Goal: Task Accomplishment & Management: Manage account settings

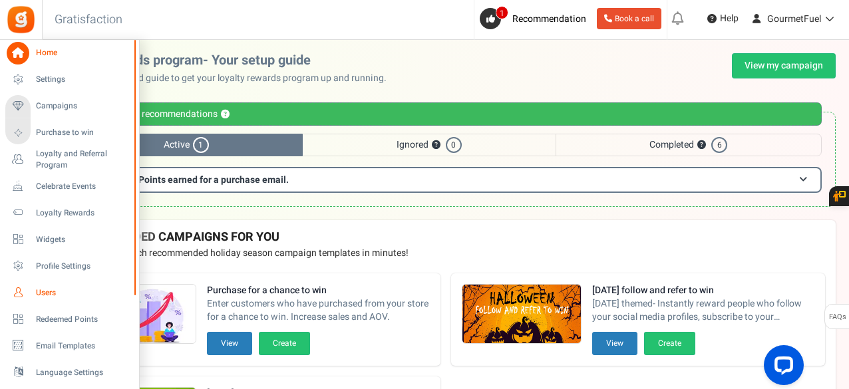
click at [40, 293] on span "Users" at bounding box center [82, 292] width 93 height 11
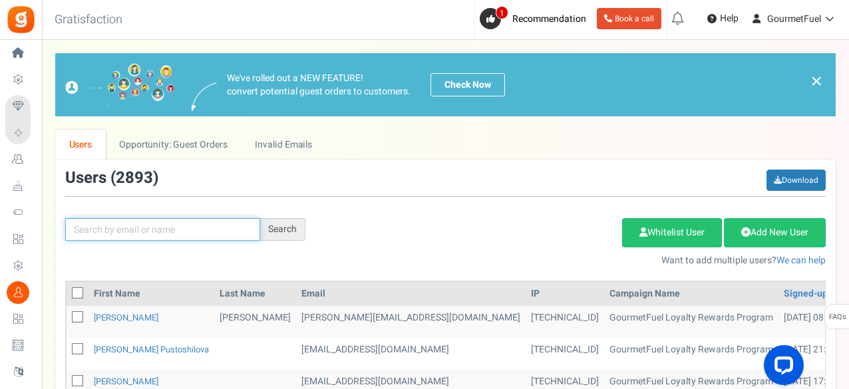
click at [191, 223] on input "text" at bounding box center [162, 229] width 195 height 23
type input "[PERSON_NAME]"
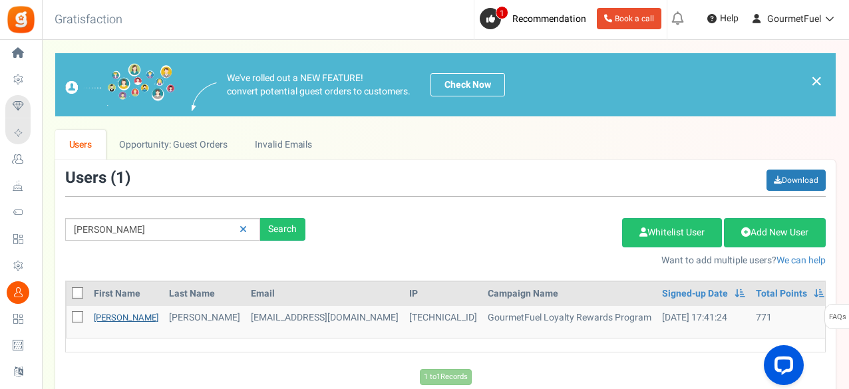
click at [100, 317] on link "[PERSON_NAME]" at bounding box center [126, 317] width 65 height 13
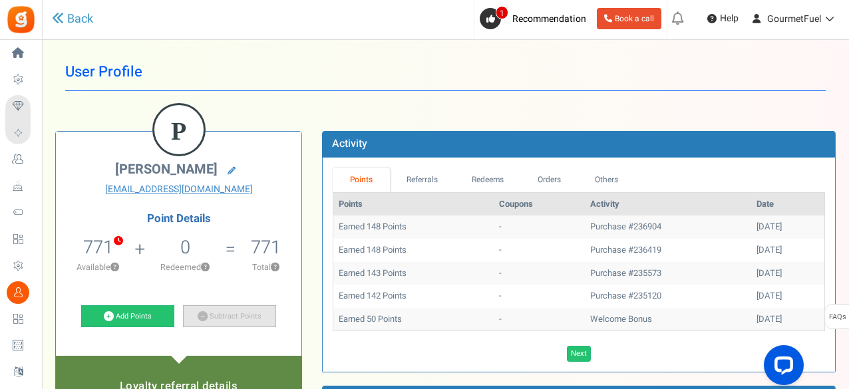
click at [236, 315] on link "Subtract Points" at bounding box center [229, 316] width 93 height 23
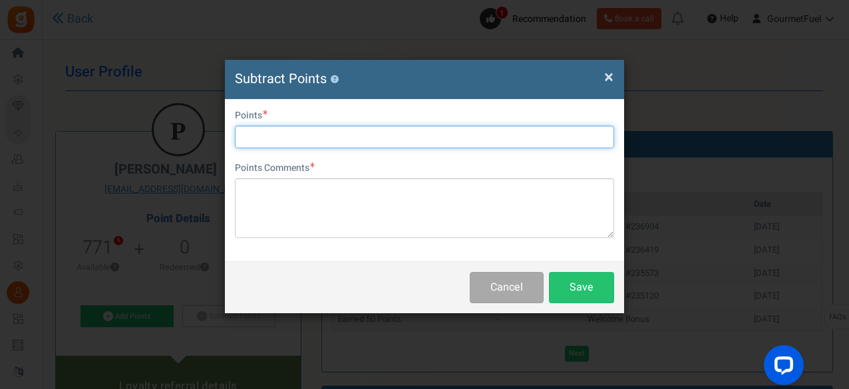
click at [290, 135] on input "text" at bounding box center [424, 137] width 379 height 23
type input "620"
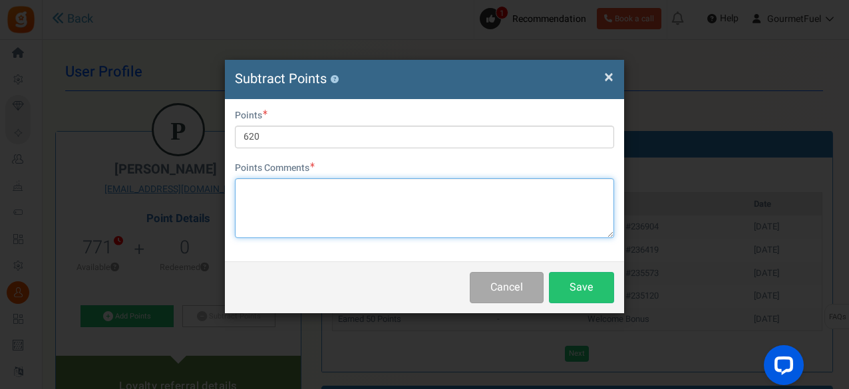
click at [289, 207] on textarea at bounding box center [424, 208] width 379 height 60
paste textarea "GRPAY8IldRWEa"
type textarea "GRPAY8IldRWEa"
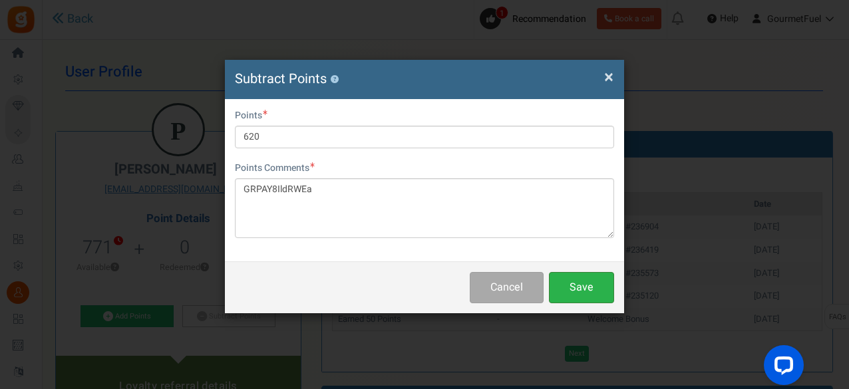
click at [587, 279] on button "Save" at bounding box center [581, 287] width 65 height 31
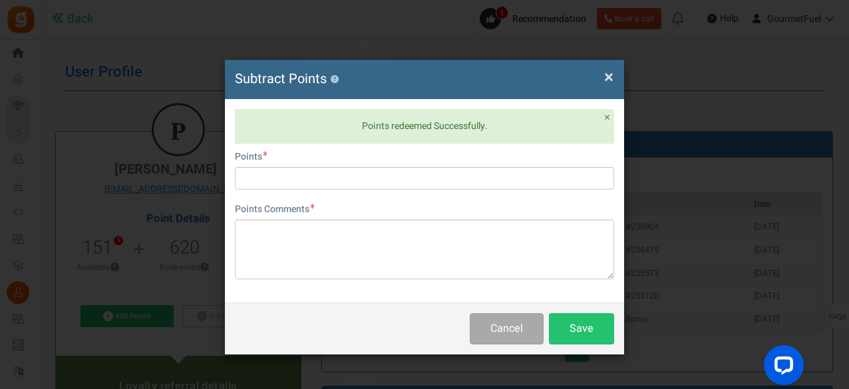
click at [609, 73] on span "×" at bounding box center [608, 77] width 9 height 25
